Goal: Transaction & Acquisition: Purchase product/service

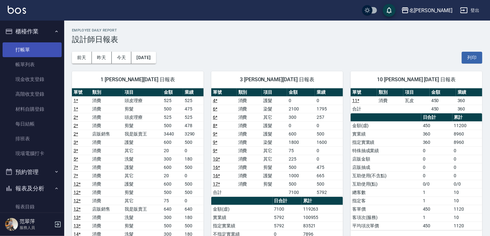
click at [32, 52] on link "打帳單" at bounding box center [32, 49] width 59 height 15
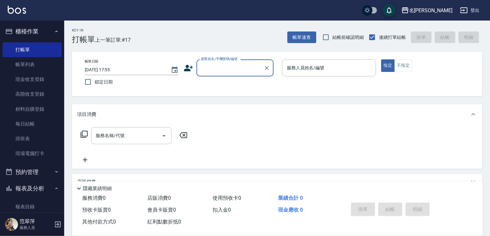
click at [241, 70] on input "顧客姓名/手機號碼/編號" at bounding box center [230, 67] width 62 height 11
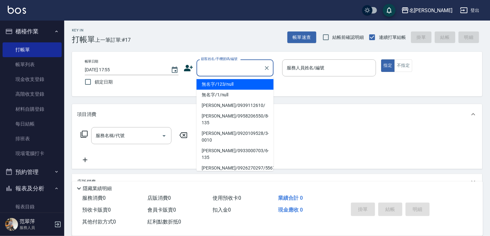
click at [225, 84] on li "無名字/123/null" at bounding box center [234, 84] width 77 height 11
type input "無名字/123/null"
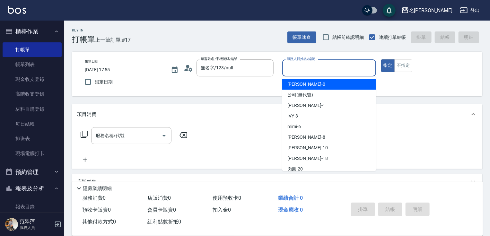
click at [296, 72] on input "服務人員姓名/編號" at bounding box center [329, 67] width 88 height 11
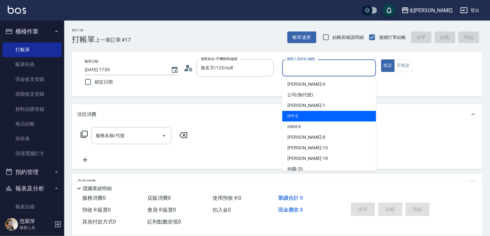
click at [301, 114] on div "IVY -3" at bounding box center [329, 116] width 94 height 11
type input "IVY-3"
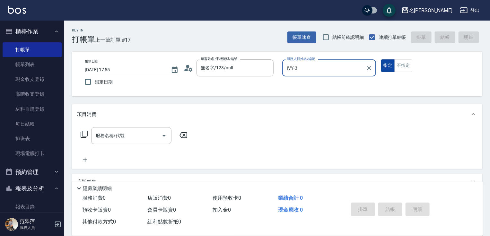
click at [385, 64] on button "指定" at bounding box center [388, 65] width 14 height 13
click at [153, 137] on input "服務名稱/代號" at bounding box center [126, 135] width 65 height 11
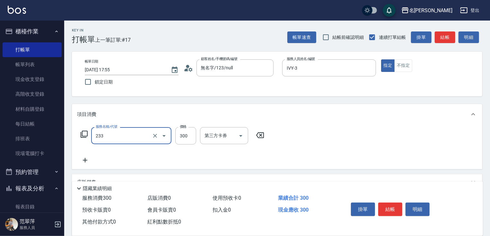
type input "洗髮300(233)"
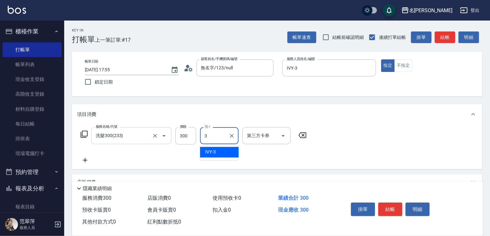
type input "IVY-3"
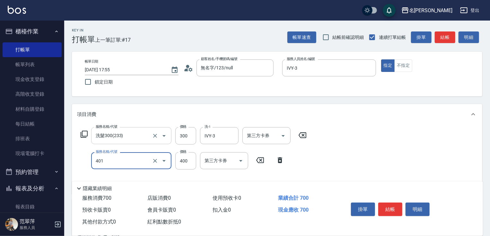
type input "剪髮(400)(401)"
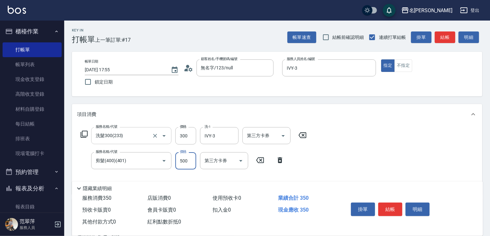
type input "500"
click at [386, 208] on button "結帳" at bounding box center [390, 208] width 24 height 13
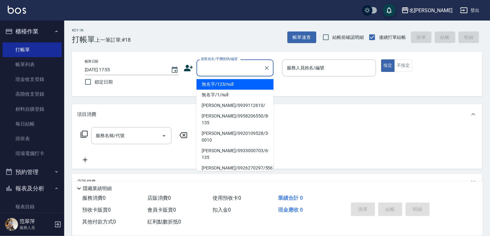
drag, startPoint x: 226, startPoint y: 68, endPoint x: 235, endPoint y: 80, distance: 14.4
click at [226, 68] on input "顧客姓名/手機號碼/編號" at bounding box center [230, 67] width 62 height 11
click at [236, 82] on li "無名字/123/null" at bounding box center [234, 84] width 77 height 11
type input "無名字/123/null"
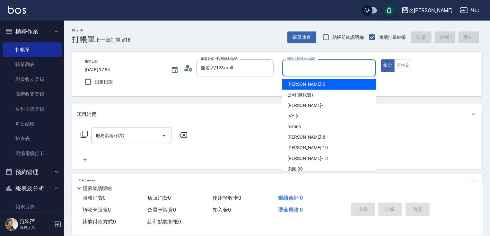
click at [320, 67] on input "服務人員姓名/編號" at bounding box center [329, 67] width 88 height 11
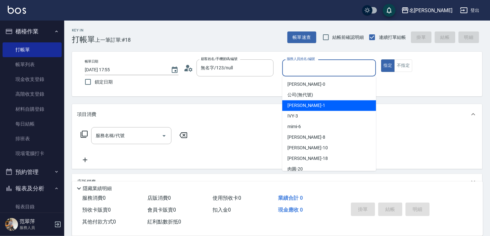
click at [314, 106] on div "[PERSON_NAME] -1" at bounding box center [329, 105] width 94 height 11
type input "Joanne-1"
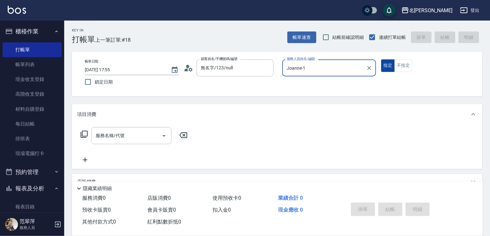
click at [388, 68] on button "指定" at bounding box center [388, 65] width 14 height 13
click at [85, 135] on icon at bounding box center [84, 134] width 8 height 8
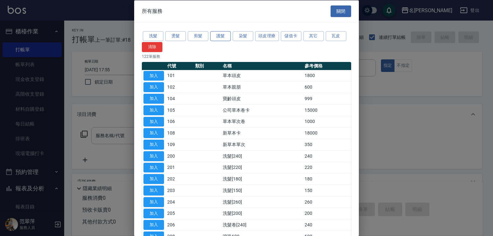
click at [213, 36] on button "護髮" at bounding box center [220, 36] width 21 height 10
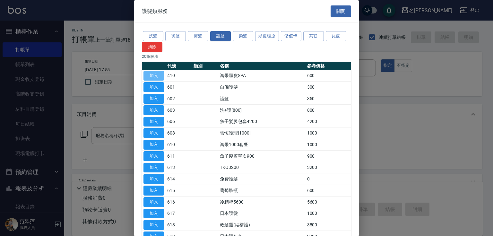
click at [158, 74] on button "加入" at bounding box center [153, 76] width 21 height 10
type input "鴻果頭皮SPA(410)"
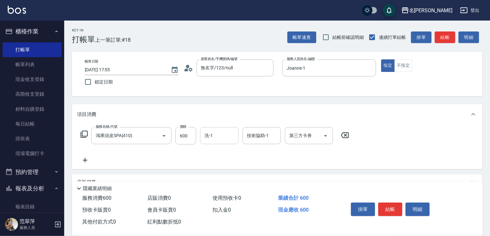
click at [229, 135] on input "洗-1" at bounding box center [219, 135] width 33 height 11
type input "肉圓-20"
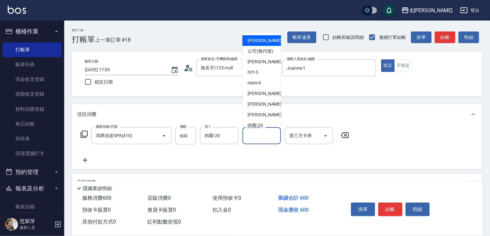
click at [263, 136] on input "技術協助-1" at bounding box center [261, 135] width 33 height 11
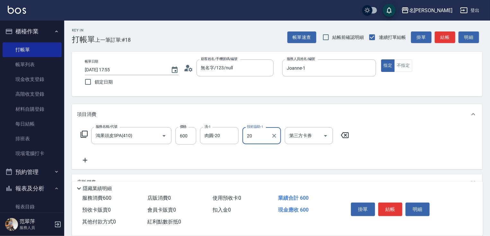
type input "肉圓-20"
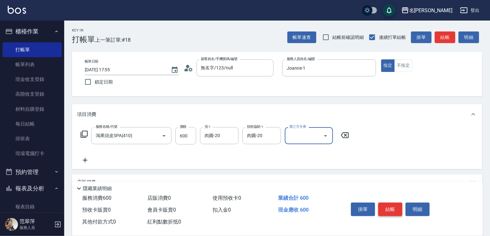
click at [396, 207] on button "結帳" at bounding box center [390, 208] width 24 height 13
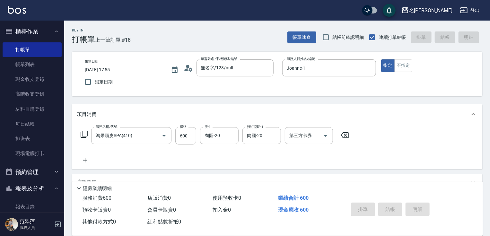
type input "[DATE] 17:56"
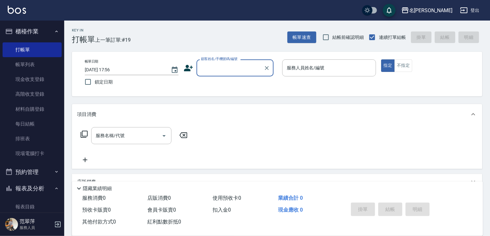
click at [217, 70] on input "顧客姓名/手機號碼/編號" at bounding box center [230, 67] width 62 height 11
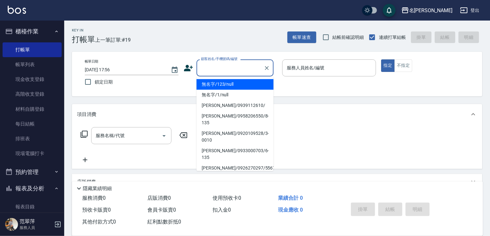
click at [215, 85] on li "無名字/123/null" at bounding box center [234, 84] width 77 height 11
type input "無名字/123/null"
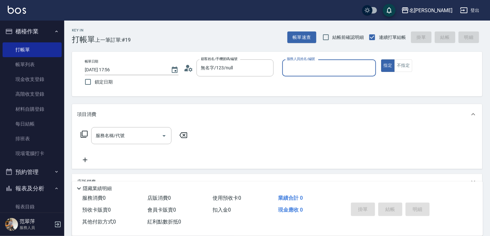
click at [300, 71] on input "服務人員姓名/編號" at bounding box center [329, 67] width 88 height 11
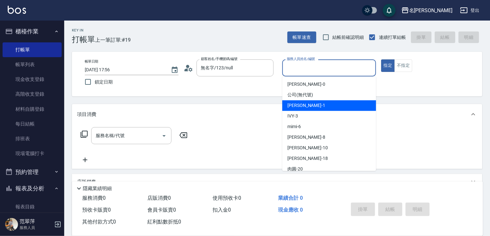
click at [305, 105] on span "[PERSON_NAME] -1" at bounding box center [306, 105] width 38 height 7
type input "Joanne-1"
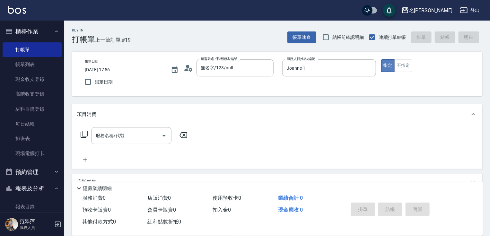
click at [384, 67] on button "指定" at bounding box center [388, 65] width 14 height 13
click at [155, 137] on input "服務名稱/代號" at bounding box center [126, 135] width 65 height 11
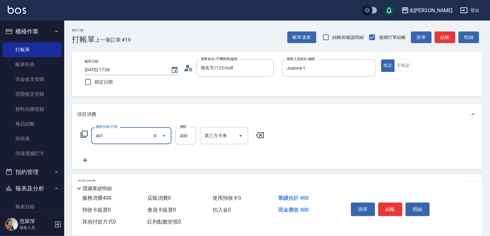
type input "剪髮(400)(401)"
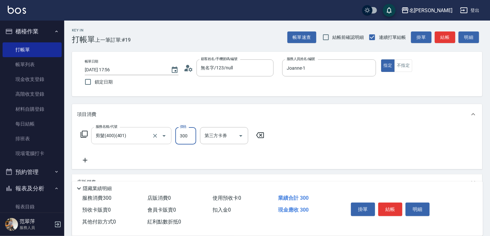
type input "300"
click at [394, 207] on button "結帳" at bounding box center [390, 208] width 24 height 13
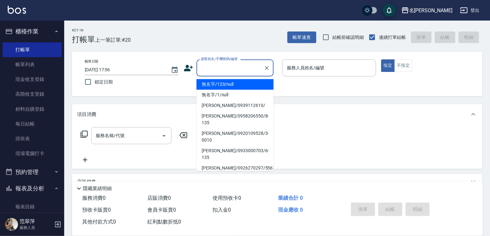
click at [208, 70] on input "顧客姓名/手機號碼/編號" at bounding box center [230, 67] width 62 height 11
click at [213, 86] on li "無名字/123/null" at bounding box center [234, 84] width 77 height 11
type input "無名字/123/null"
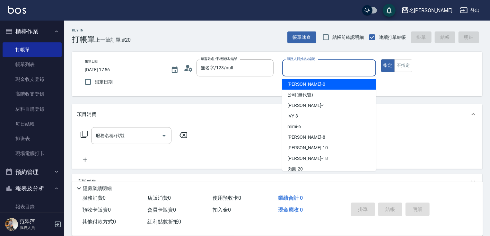
click at [304, 64] on input "服務人員姓名/編號" at bounding box center [329, 67] width 88 height 11
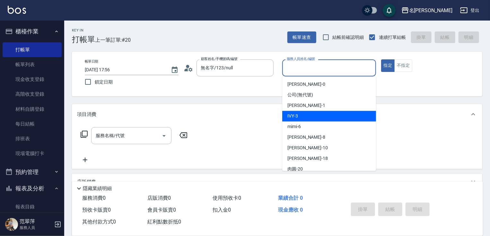
click at [311, 114] on div "IVY -3" at bounding box center [329, 116] width 94 height 11
type input "IVY-3"
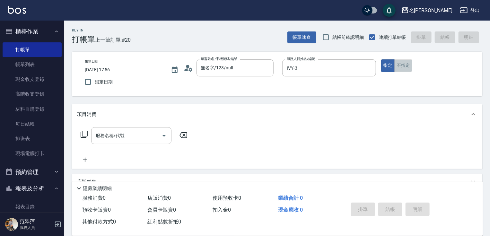
click at [403, 69] on button "不指定" at bounding box center [403, 65] width 18 height 13
click at [155, 136] on input "服務名稱/代號" at bounding box center [126, 135] width 65 height 11
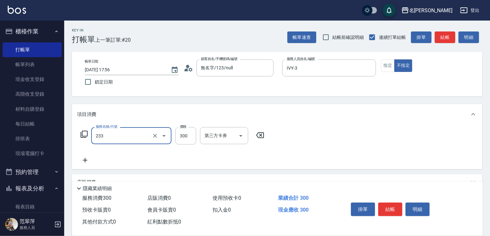
type input "洗髮300(233)"
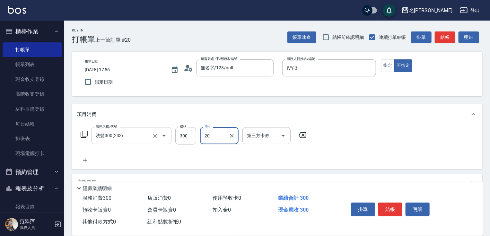
type input "肉圓-20"
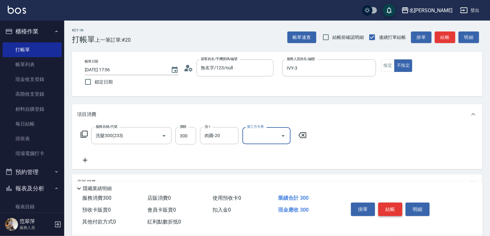
click at [394, 209] on button "結帳" at bounding box center [390, 208] width 24 height 13
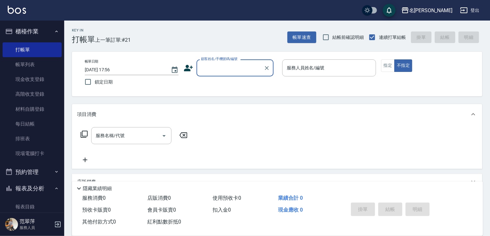
click at [204, 61] on label "顧客姓名/手機號碼/編號" at bounding box center [219, 58] width 37 height 5
click at [204, 62] on input "顧客姓名/手機號碼/編號" at bounding box center [230, 67] width 62 height 11
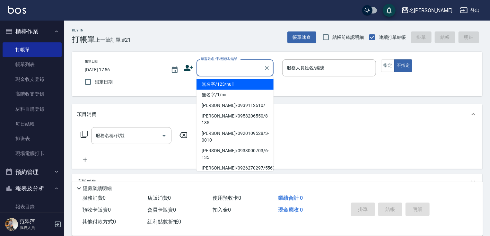
click at [207, 64] on input "顧客姓名/手機號碼/編號" at bounding box center [230, 67] width 62 height 11
click at [215, 84] on li "無名字/123/null" at bounding box center [234, 84] width 77 height 11
type input "無名字/123/null"
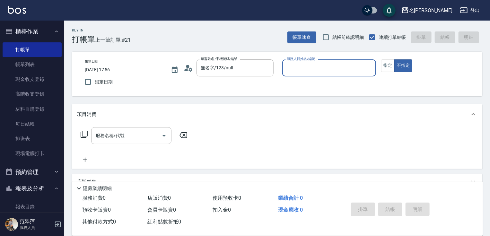
click at [305, 75] on div "服務人員姓名/編號" at bounding box center [329, 67] width 94 height 17
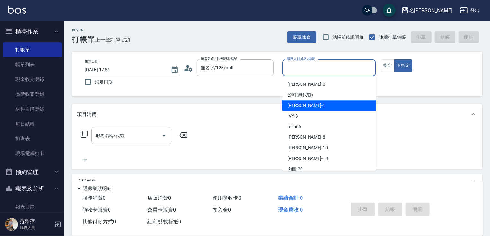
click at [302, 106] on span "[PERSON_NAME] -1" at bounding box center [306, 105] width 38 height 7
type input "Joanne-1"
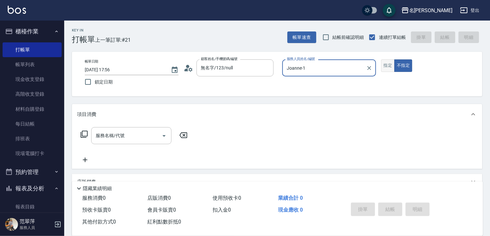
click at [388, 67] on button "指定" at bounding box center [388, 65] width 14 height 13
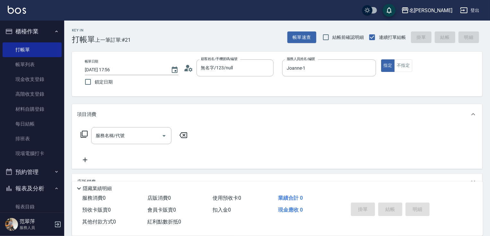
click at [80, 133] on div "服務名稱/代號 服務名稱/代號" at bounding box center [134, 135] width 114 height 17
click at [80, 133] on icon at bounding box center [84, 134] width 8 height 8
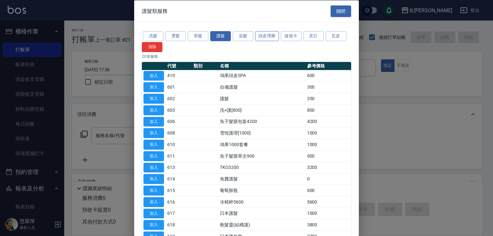
click at [272, 34] on button "頭皮理療" at bounding box center [267, 36] width 24 height 10
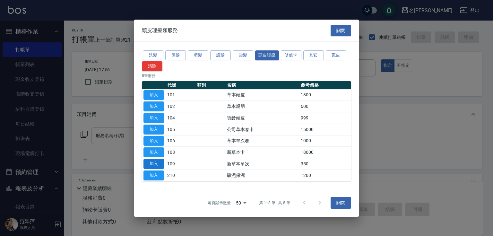
click at [157, 161] on button "加入" at bounding box center [153, 164] width 21 height 10
type input "新草本單次(109)"
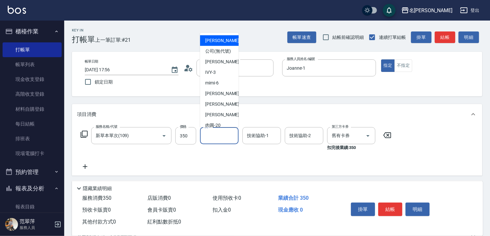
click at [223, 135] on input "洗-1" at bounding box center [219, 135] width 33 height 11
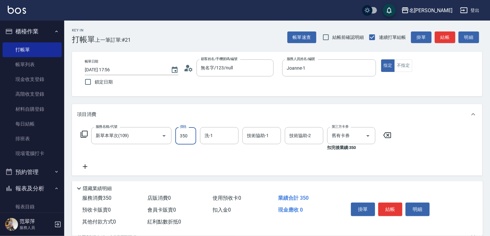
click at [186, 137] on input "350" at bounding box center [185, 135] width 21 height 17
type input "525"
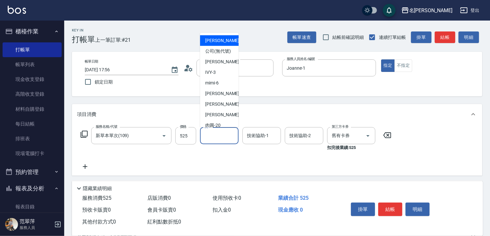
click at [221, 138] on input "洗-1" at bounding box center [219, 135] width 33 height 11
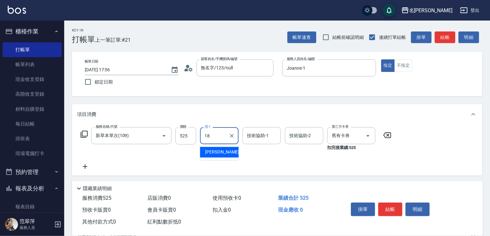
type input "[PERSON_NAME]-18"
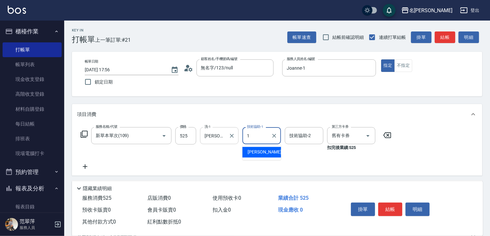
type input "Joanne-1"
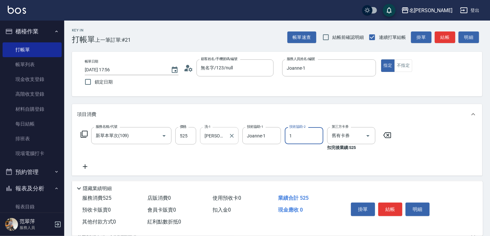
type input "Joanne-1"
click at [399, 210] on button "結帳" at bounding box center [390, 208] width 24 height 13
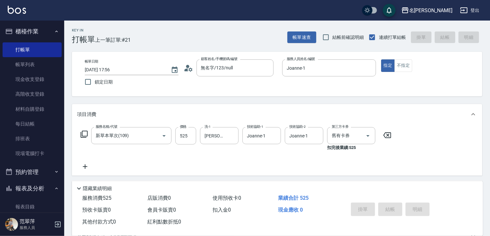
type input "[DATE] 17:57"
